Goal: Check status

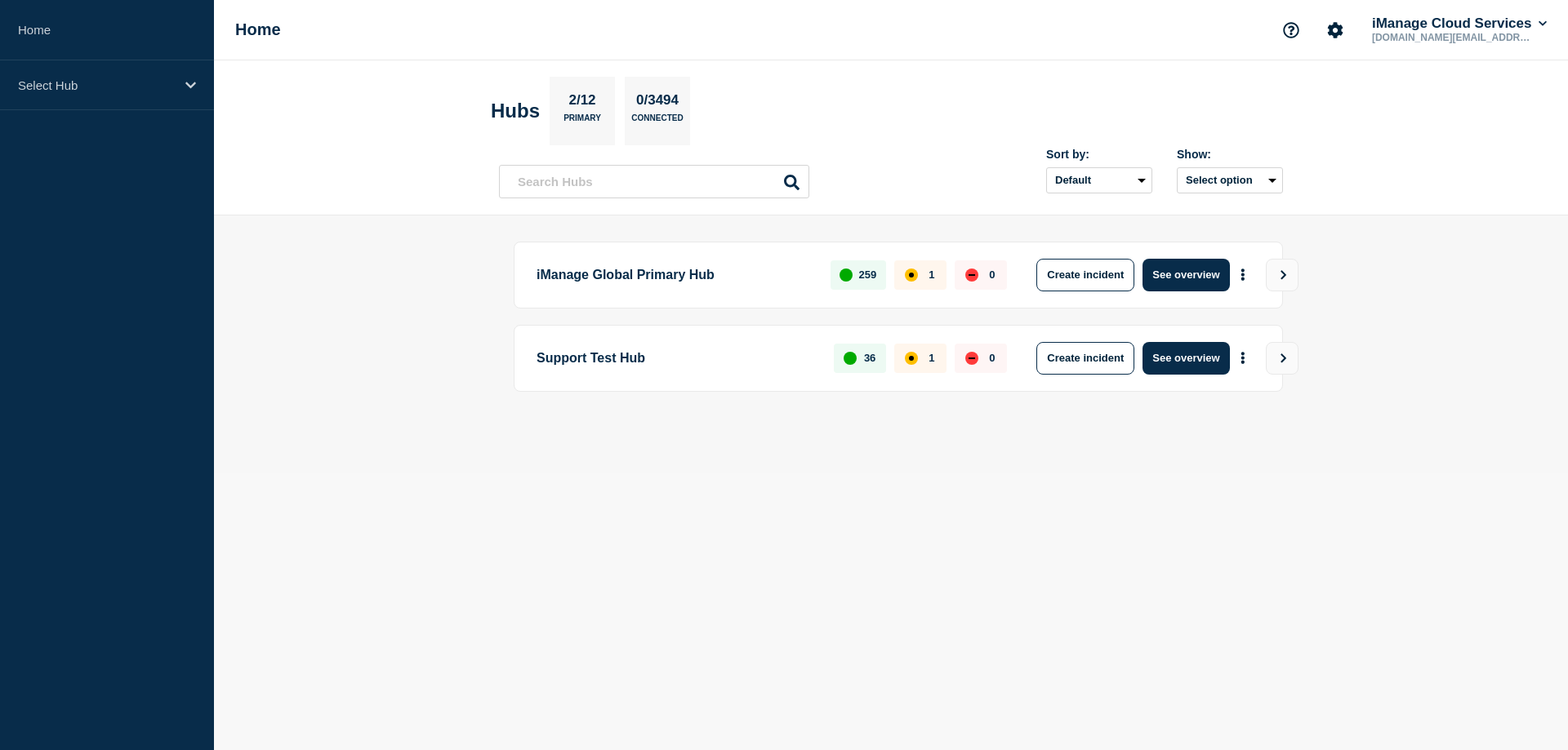
click at [759, 277] on p "iManage Global Primary Hub" at bounding box center [674, 275] width 275 height 33
click at [651, 276] on p "iManage Global Primary Hub" at bounding box center [674, 275] width 275 height 33
click at [1179, 272] on button "See overview" at bounding box center [1186, 275] width 87 height 33
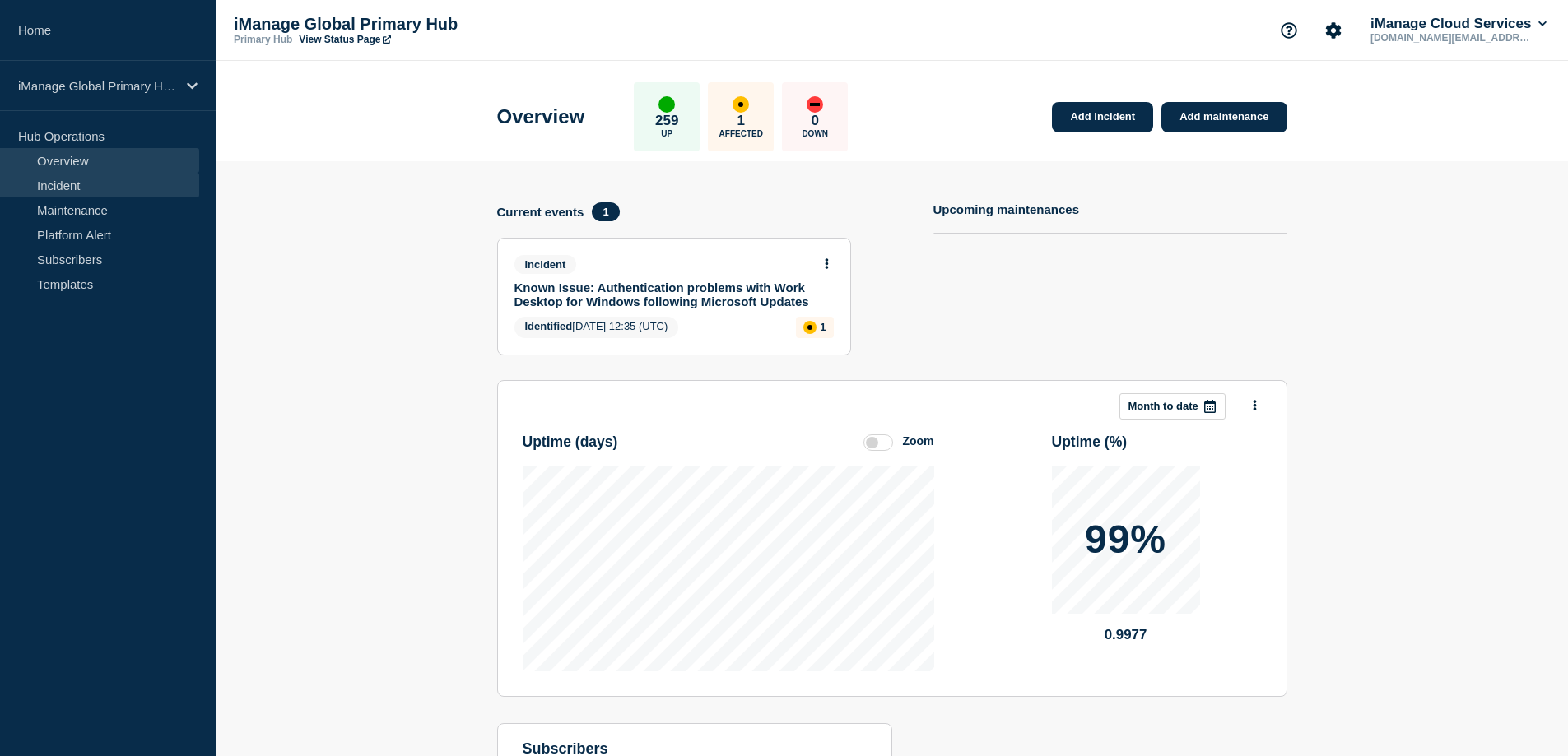
click at [75, 185] on link "Incident" at bounding box center [99, 185] width 199 height 25
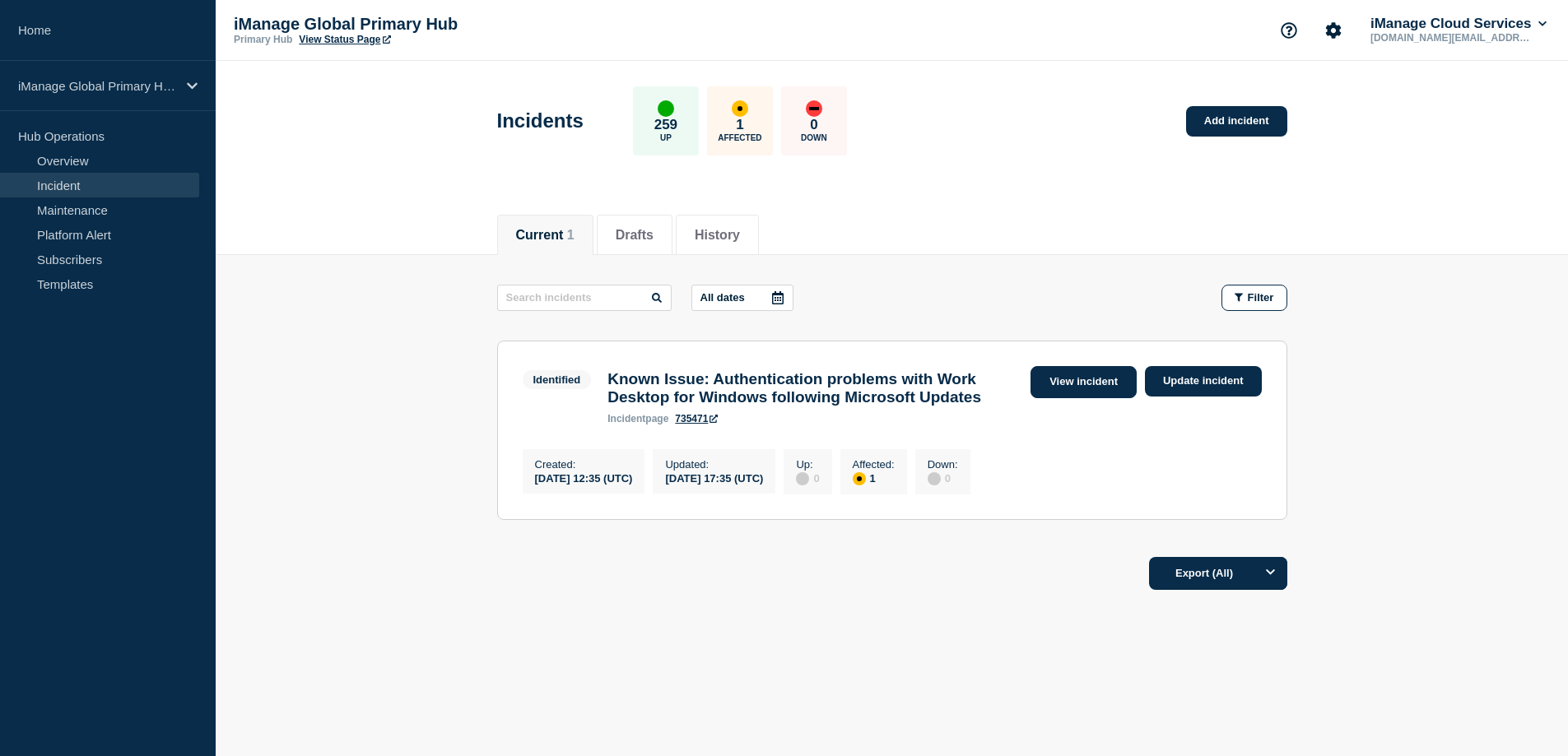
click at [1072, 382] on link "View incident" at bounding box center [1083, 382] width 106 height 32
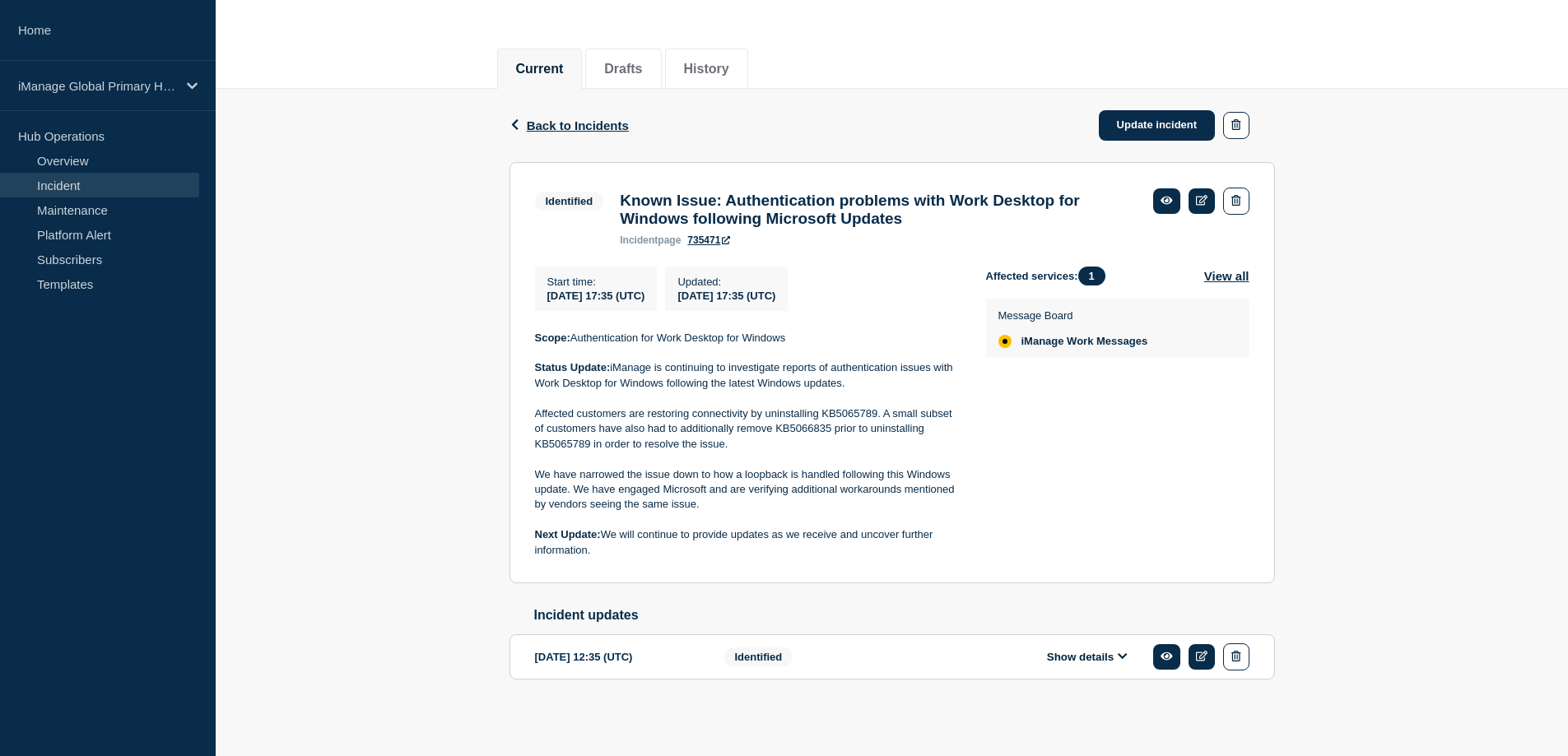
scroll to position [99, 0]
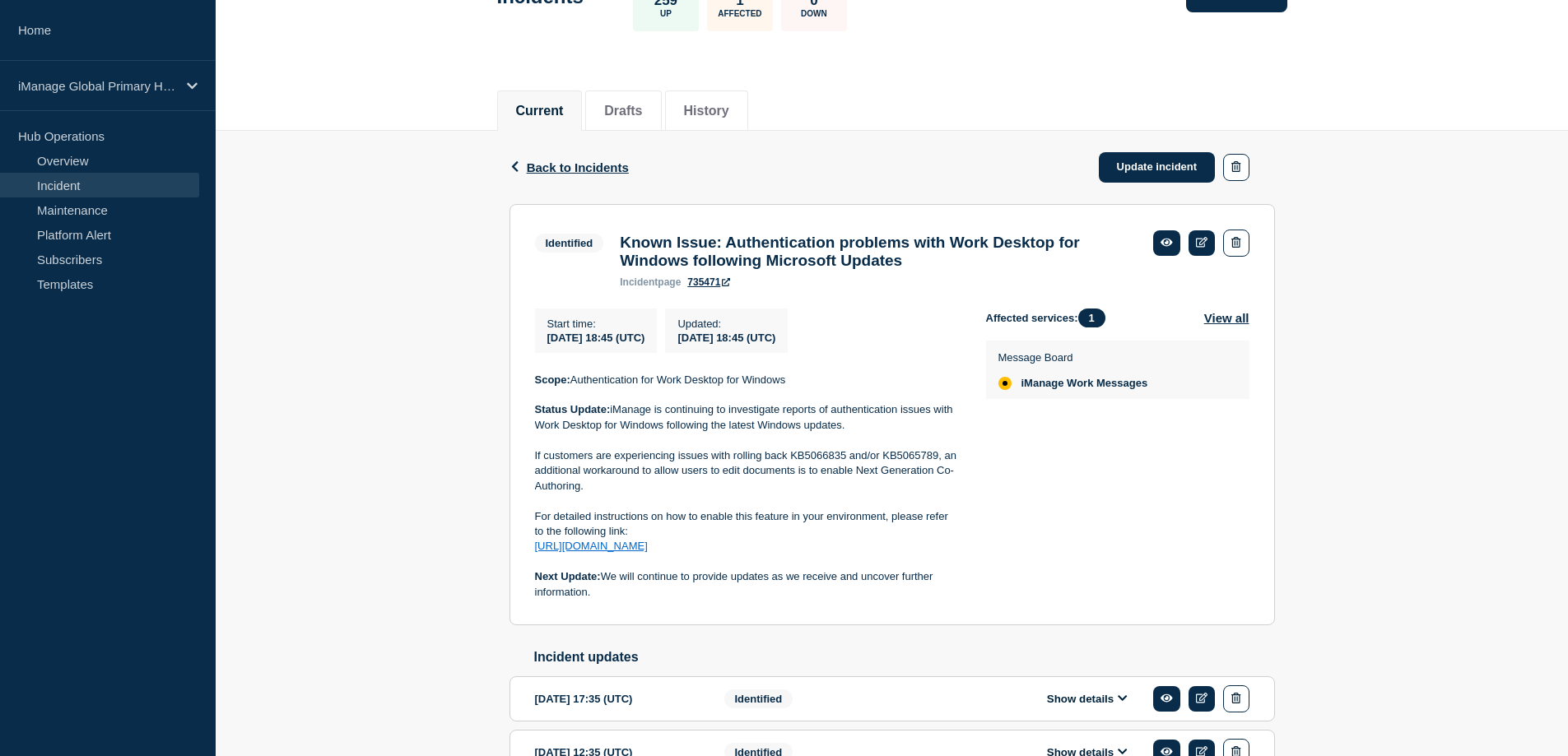
scroll to position [164, 0]
